Goal: Find specific page/section: Find specific page/section

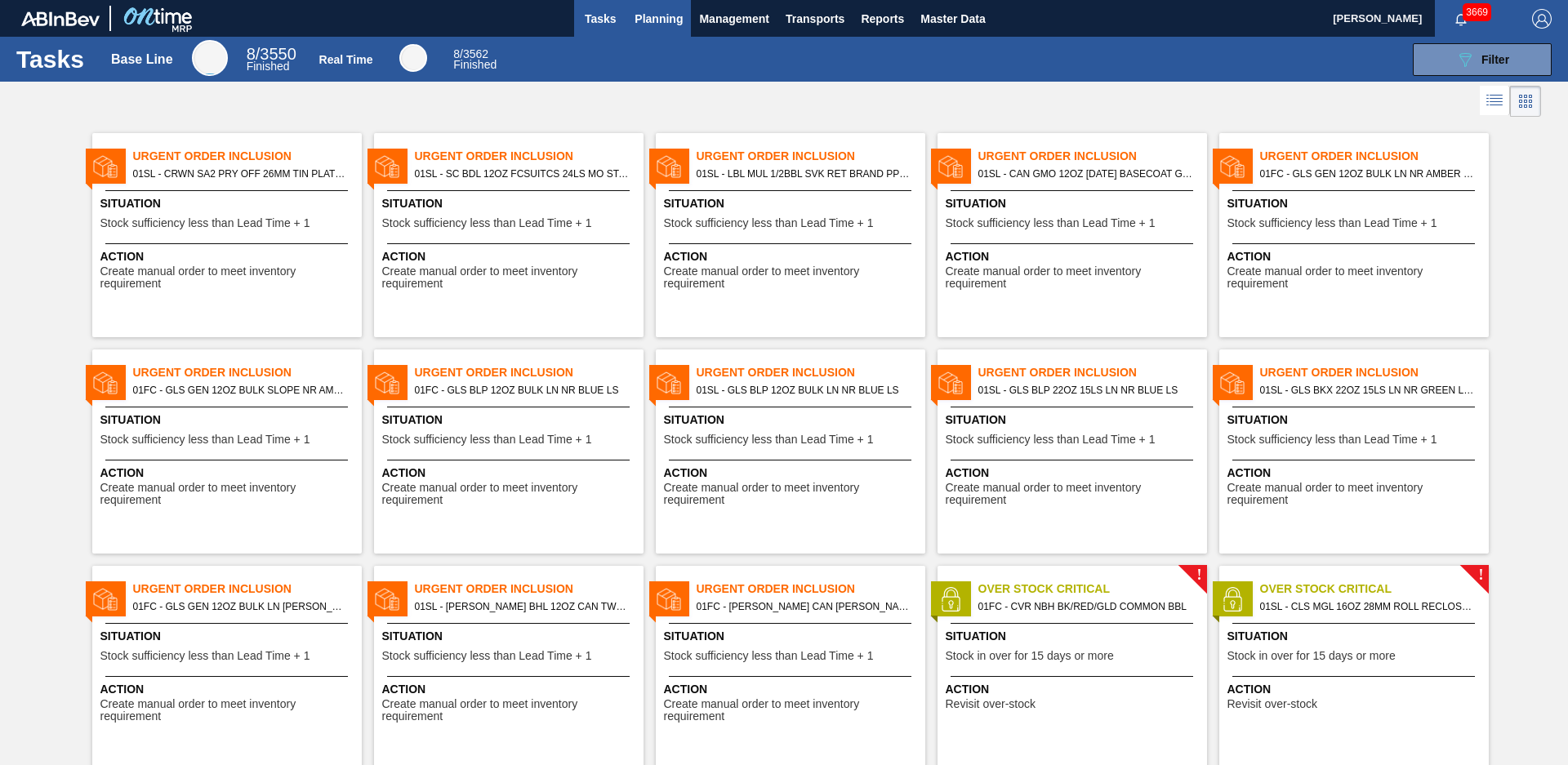
click at [640, 21] on span "Planning" at bounding box center [659, 19] width 49 height 20
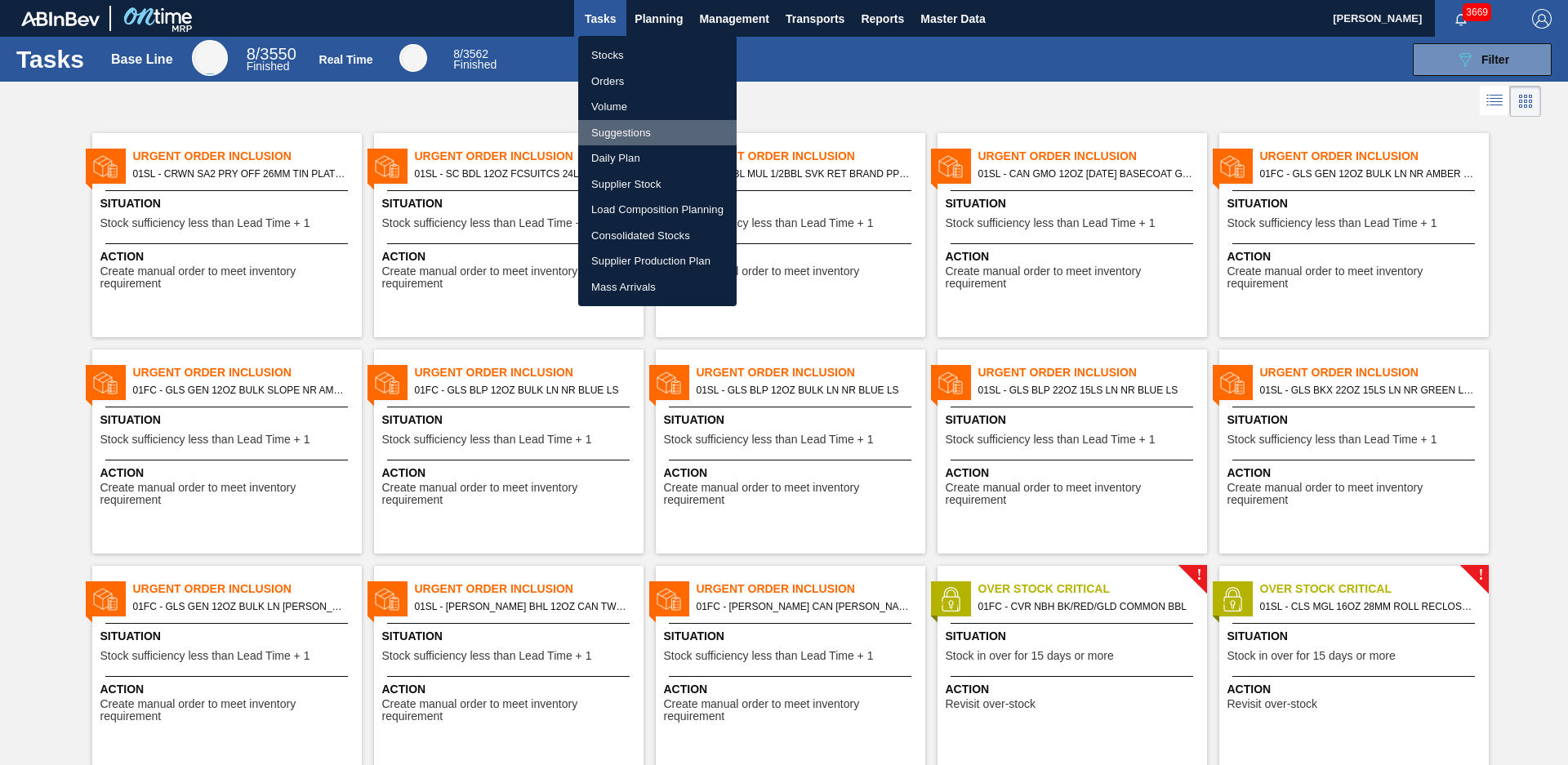
click at [640, 136] on li "Suggestions" at bounding box center [658, 133] width 159 height 26
